Goal: Find specific page/section: Find specific page/section

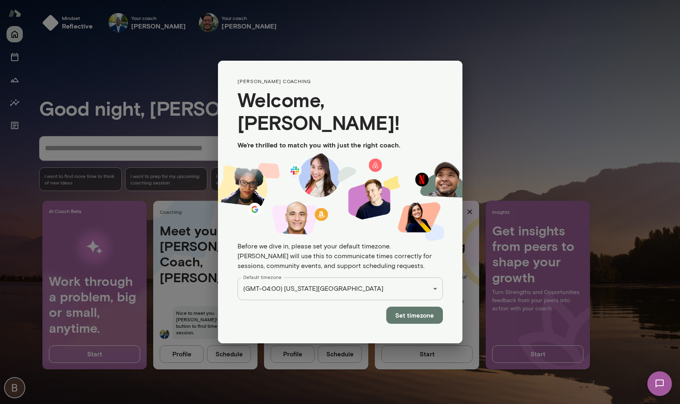
click at [363, 0] on div "Mindset reflective Your coach Jay Floyd Your coach Mike Valdez Landeros Your co…" at bounding box center [340, 0] width 680 height 0
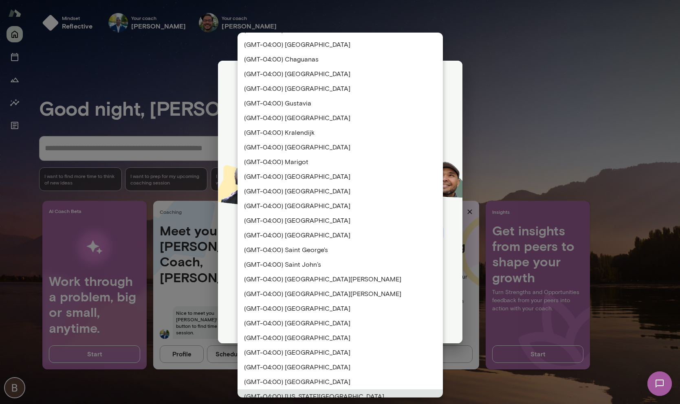
scroll to position [838, 0]
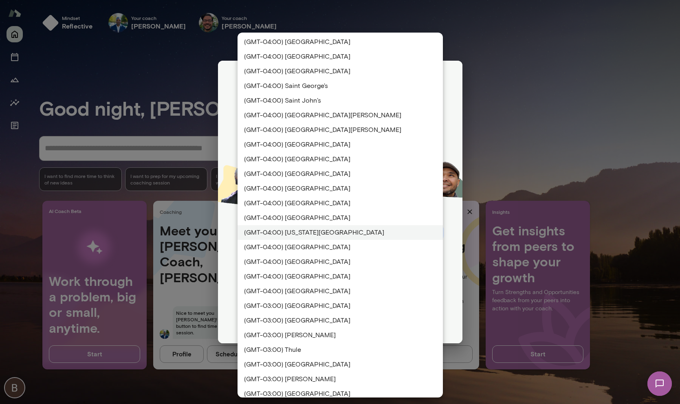
click at [311, 232] on li "(GMT-04:00) New York City" at bounding box center [340, 232] width 205 height 15
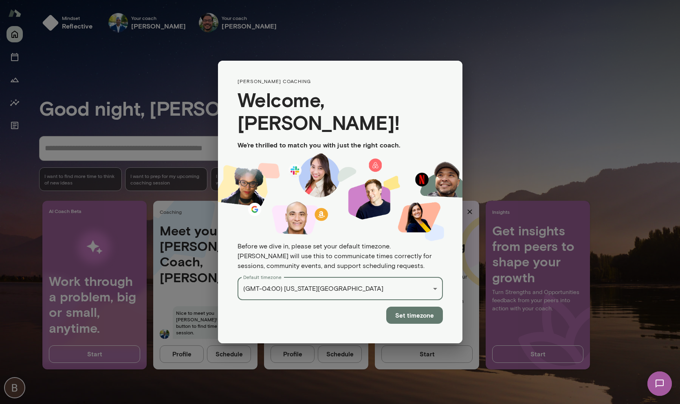
click at [413, 309] on button "Set timezone" at bounding box center [414, 315] width 57 height 17
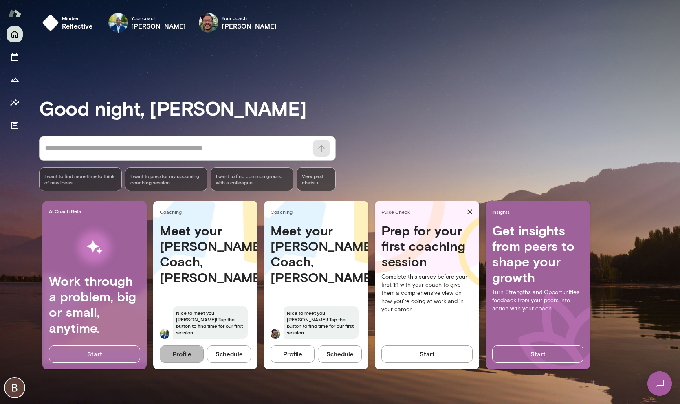
click at [185, 357] on button "Profile" at bounding box center [182, 354] width 44 height 17
click at [298, 357] on button "Profile" at bounding box center [293, 354] width 44 height 17
